Goal: Information Seeking & Learning: Learn about a topic

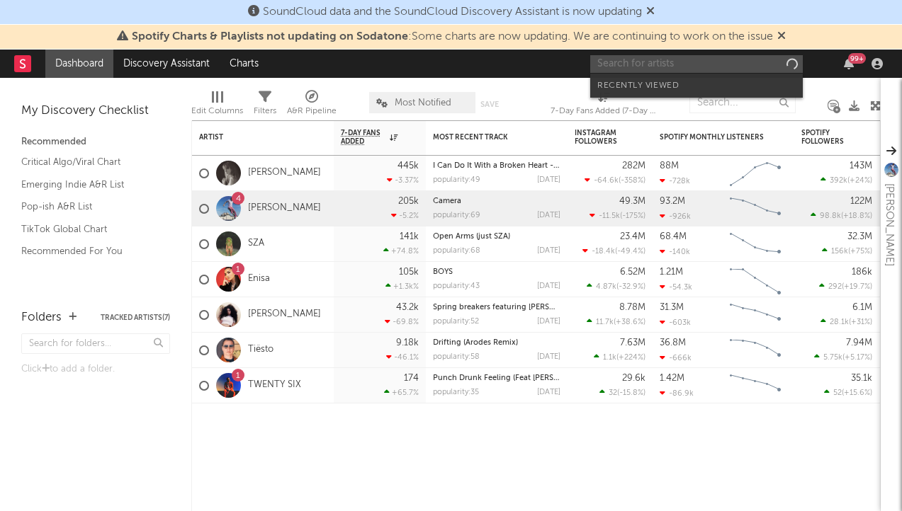
click at [695, 62] on input "text" at bounding box center [696, 64] width 213 height 18
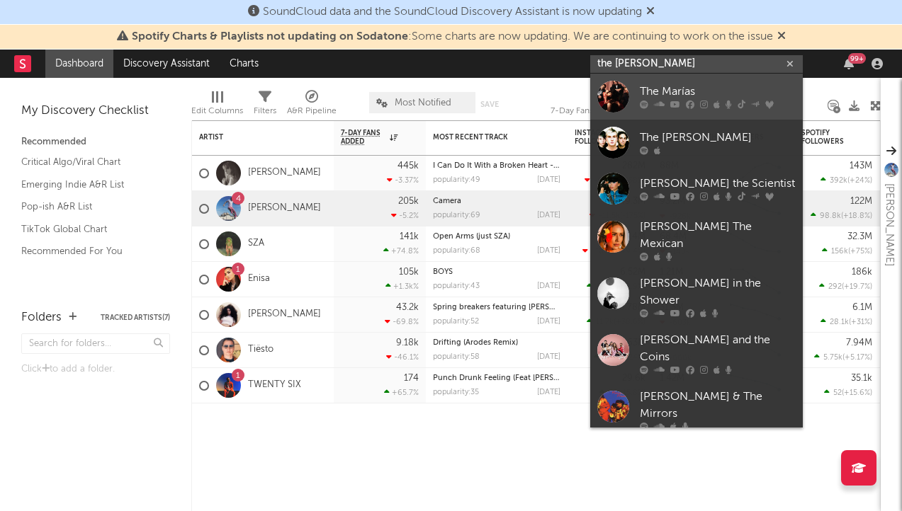
type input "the [PERSON_NAME]"
click at [703, 110] on link "The Marías" at bounding box center [696, 97] width 213 height 46
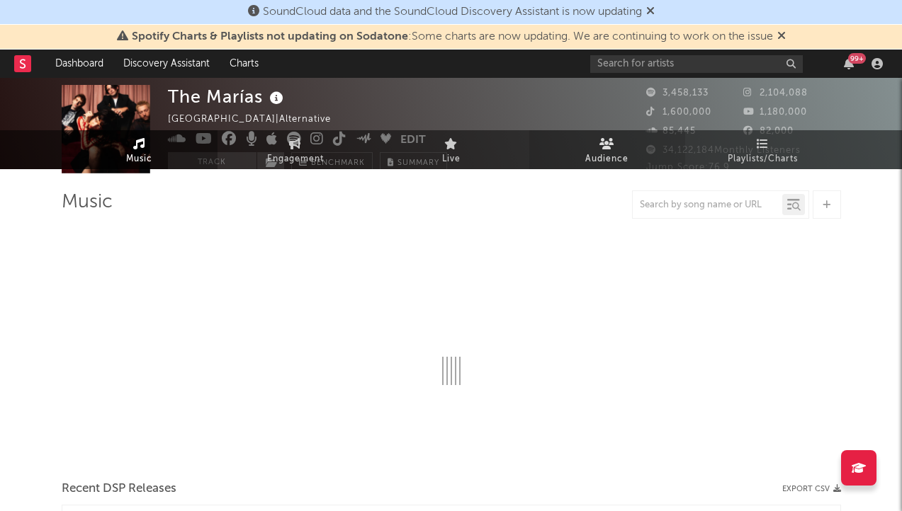
select select "6m"
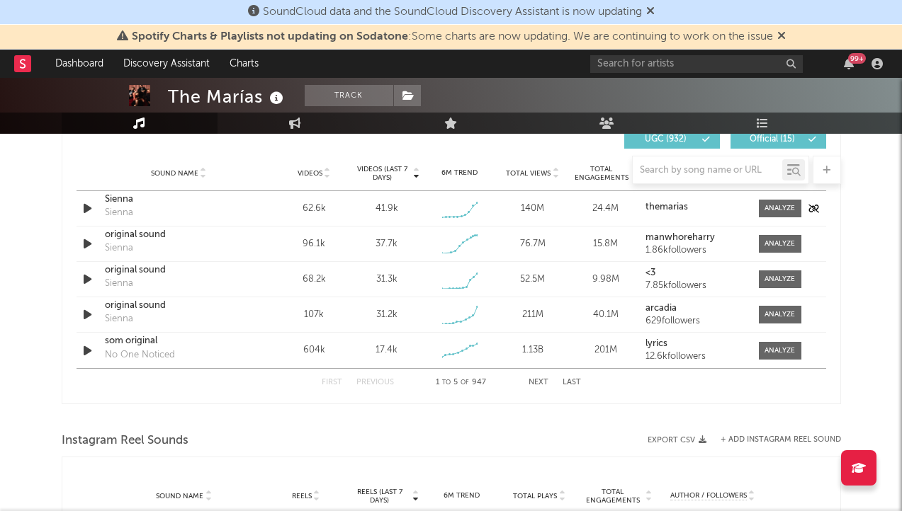
scroll to position [1008, 0]
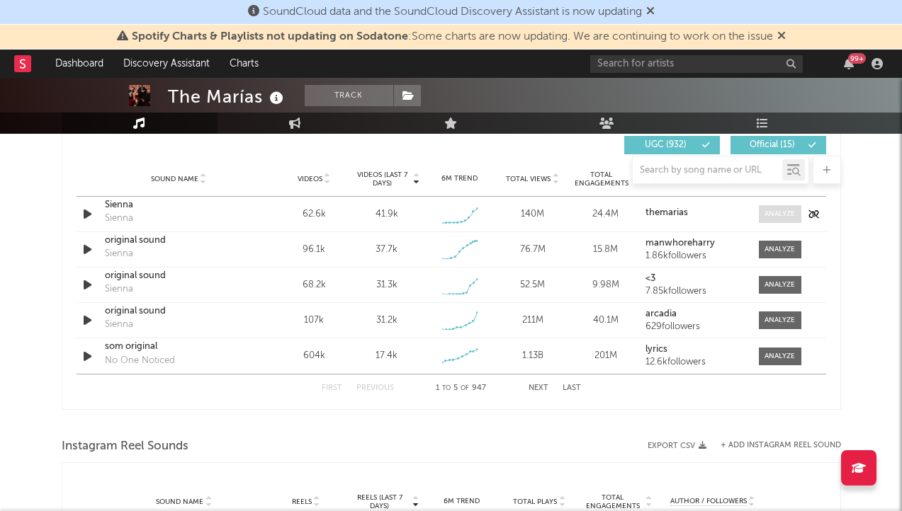
click at [774, 215] on div at bounding box center [779, 214] width 30 height 11
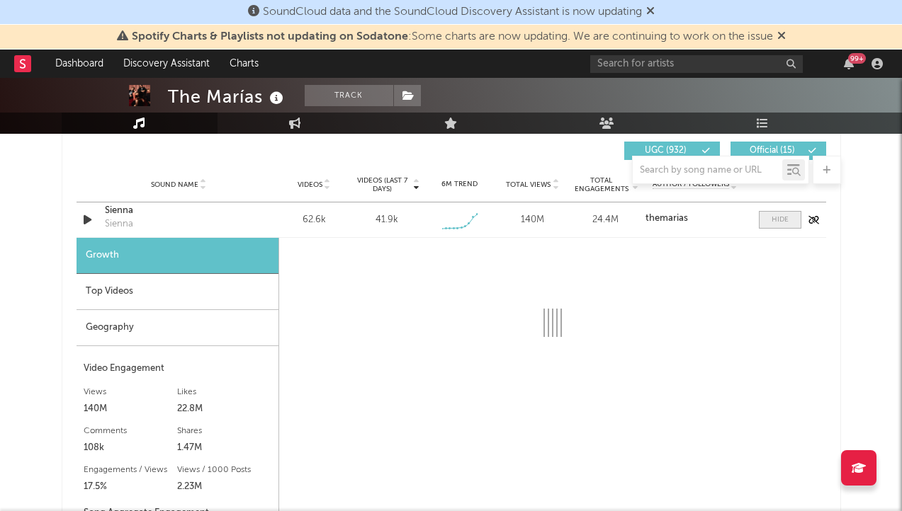
click at [771, 217] on div at bounding box center [779, 220] width 17 height 11
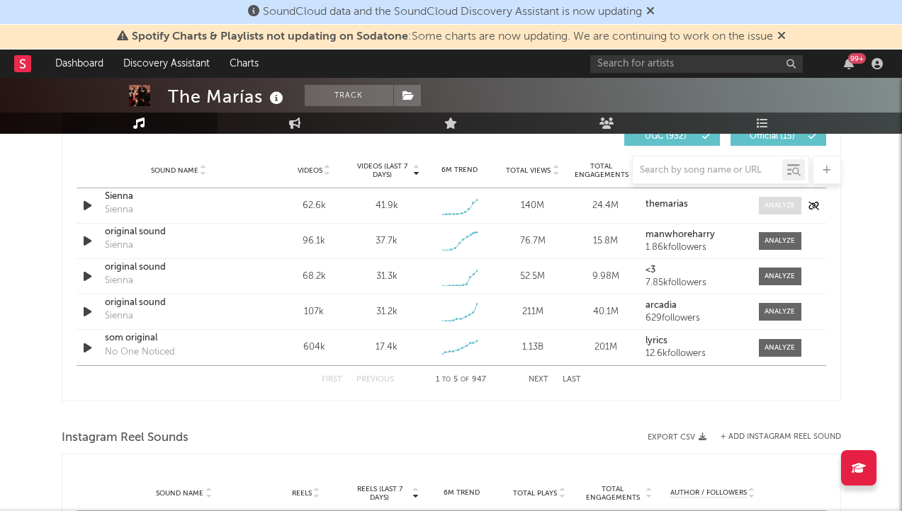
scroll to position [1019, 0]
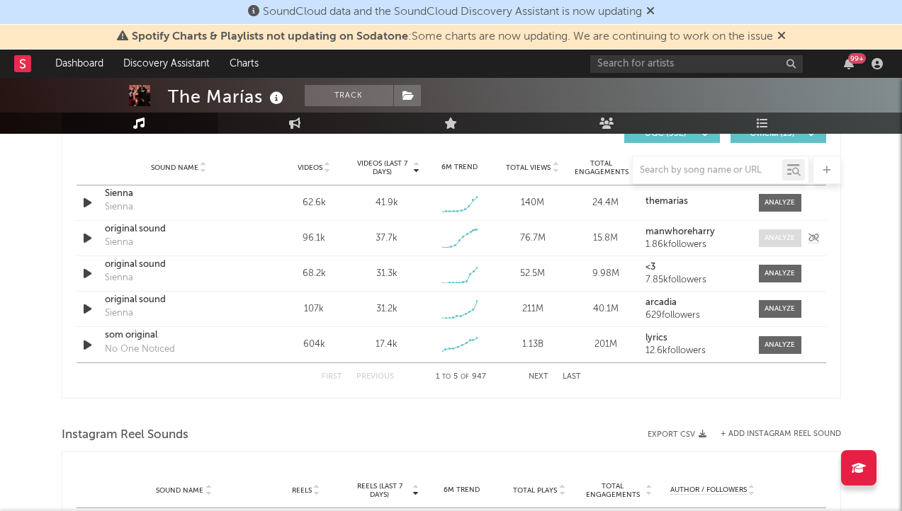
click at [769, 240] on div at bounding box center [779, 238] width 30 height 11
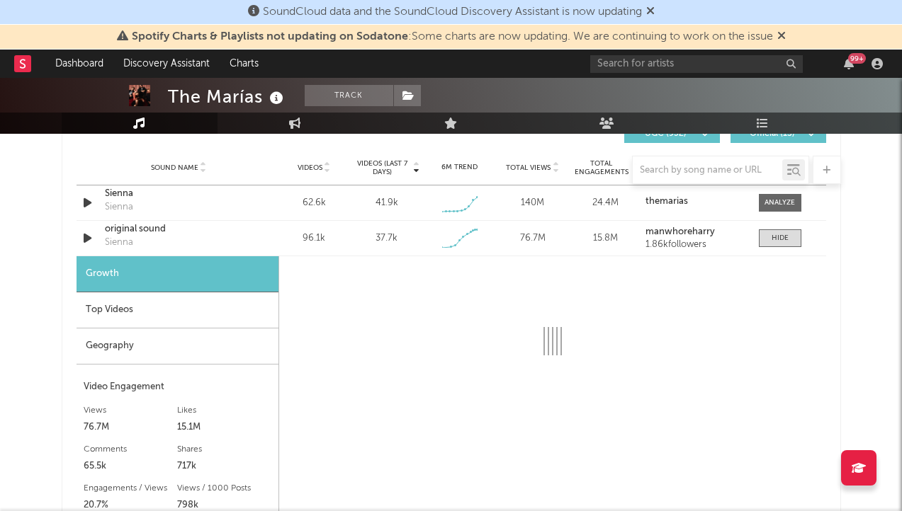
select select "1w"
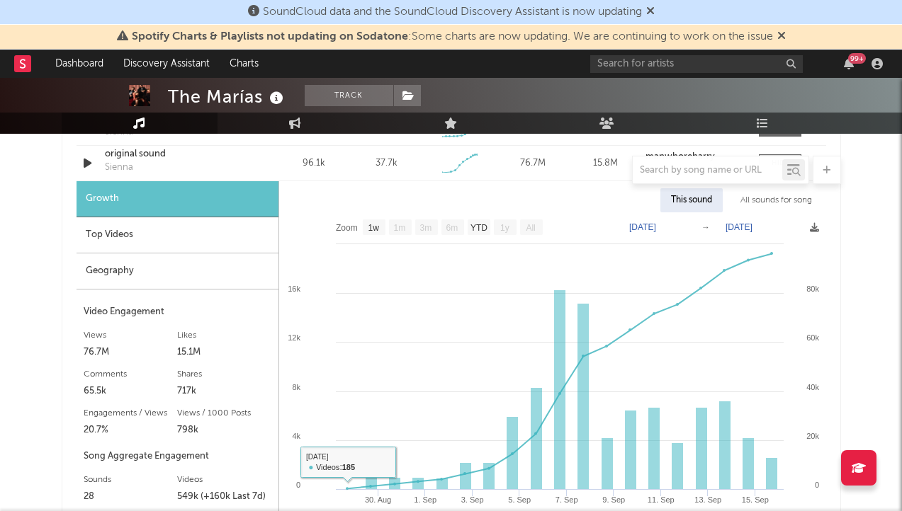
scroll to position [1004, 0]
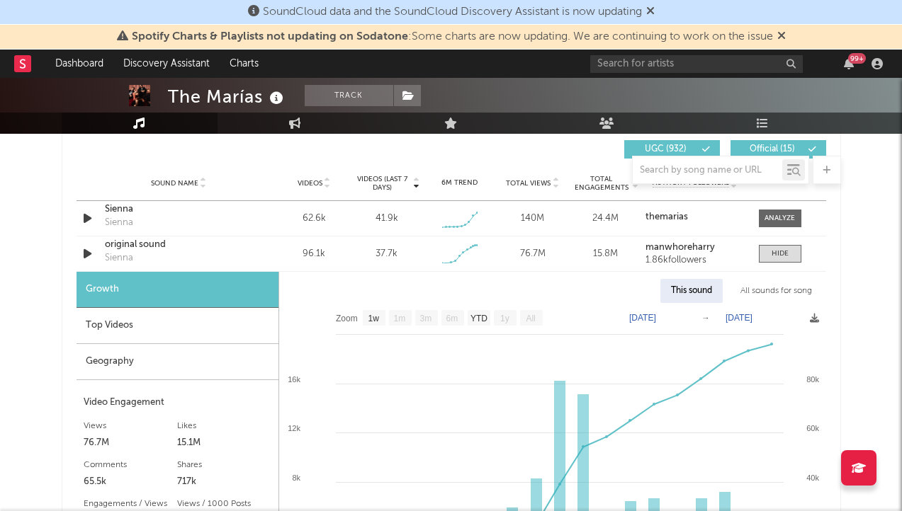
click at [194, 327] on div "Top Videos" at bounding box center [178, 326] width 202 height 36
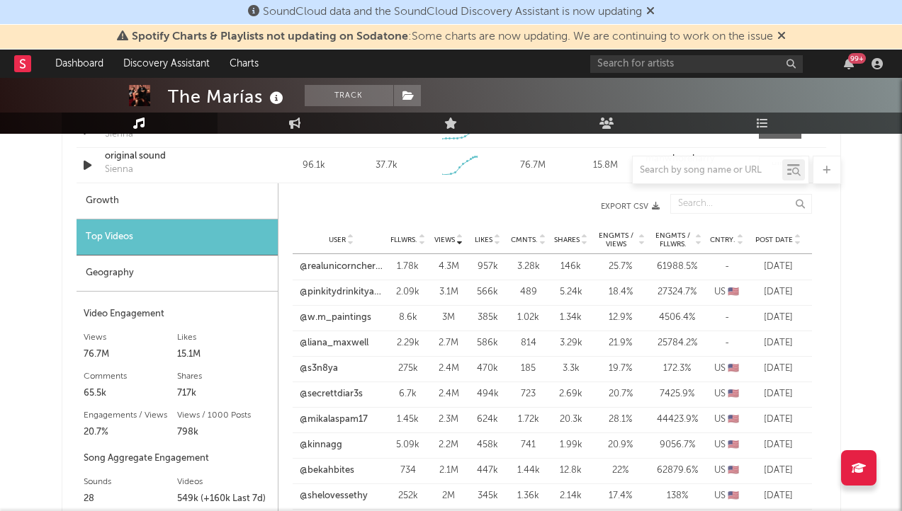
scroll to position [1096, 0]
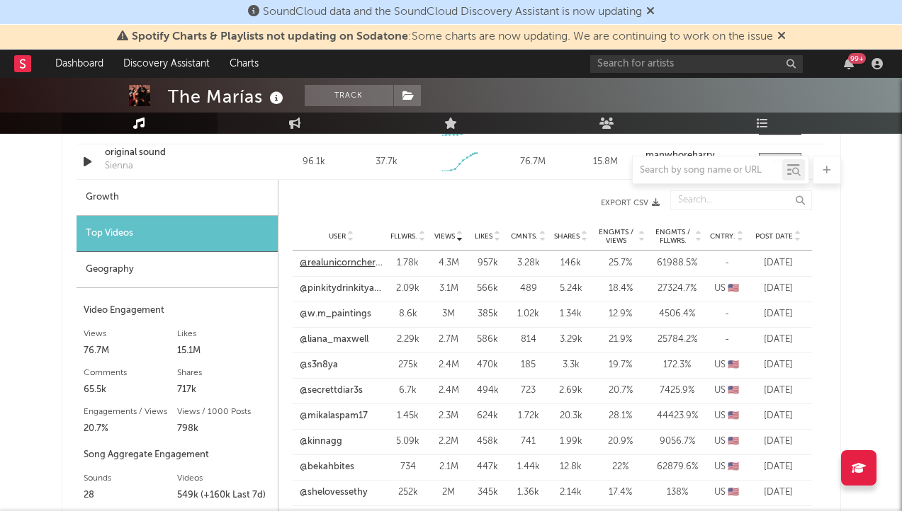
click at [323, 256] on link "@realunicorncherryboots" at bounding box center [342, 263] width 84 height 14
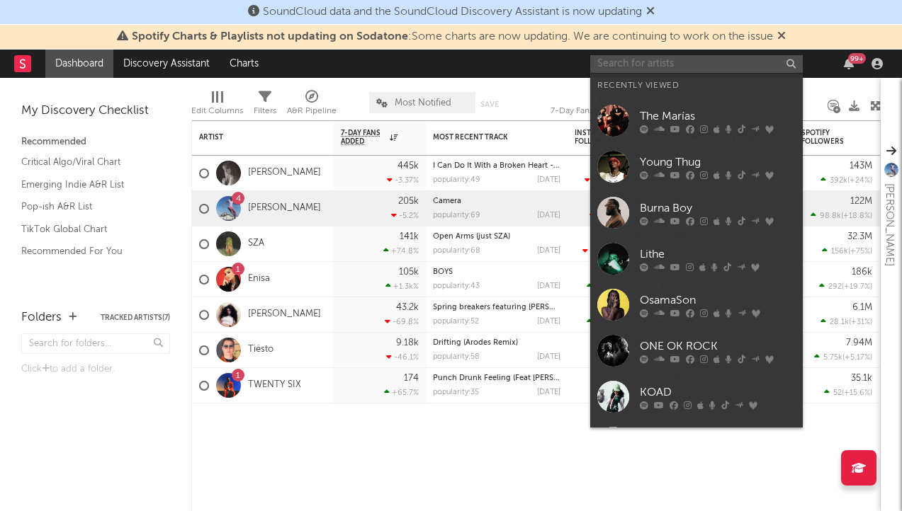
click at [650, 66] on input "text" at bounding box center [696, 64] width 213 height 18
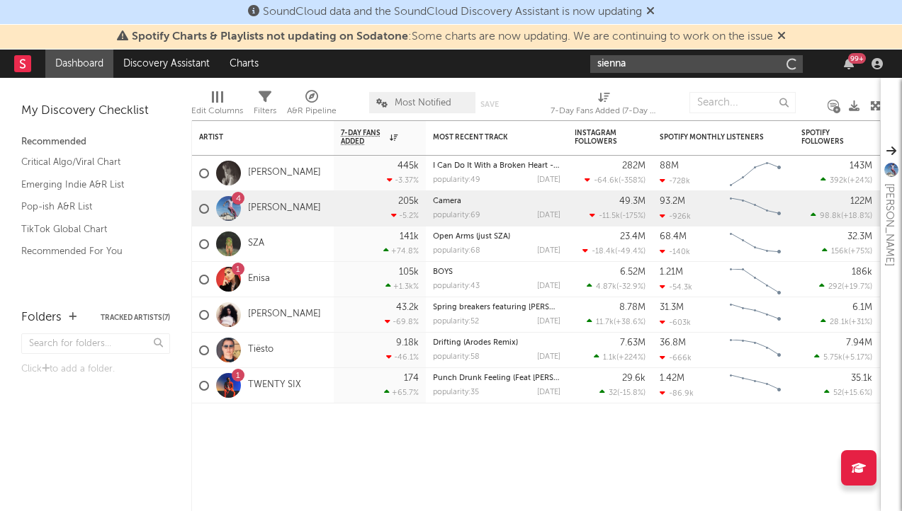
type input "sienna"
